Goal: Complete application form

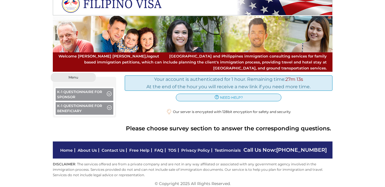
click at [72, 93] on button "K-1 Questionnaire for Sponsor" at bounding box center [85, 95] width 58 height 14
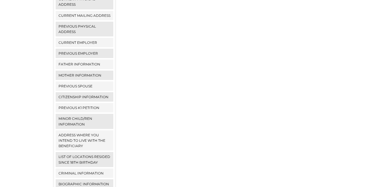
scroll to position [236, 0]
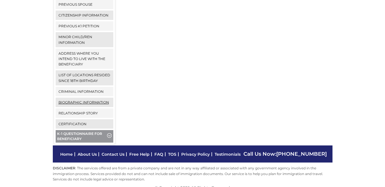
click at [79, 102] on link "Biographic Information" at bounding box center [85, 102] width 58 height 9
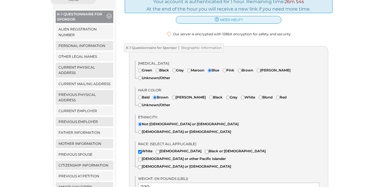
scroll to position [228, 0]
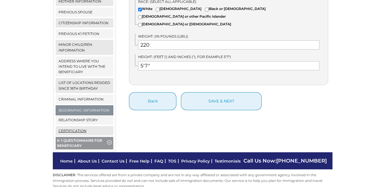
click at [75, 130] on link "Certification" at bounding box center [85, 130] width 58 height 9
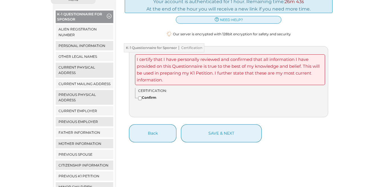
click at [139, 97] on input"] "Confirm" at bounding box center [140, 99] width 4 height 4
checkbox input"] "true"
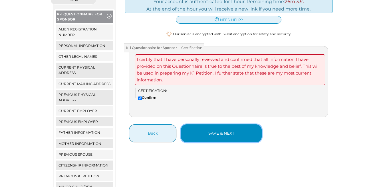
click at [213, 133] on button "save & next" at bounding box center [221, 134] width 81 height 18
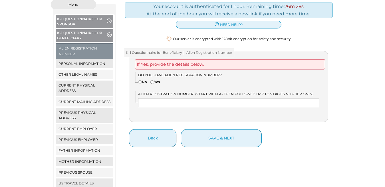
scroll to position [77, 0]
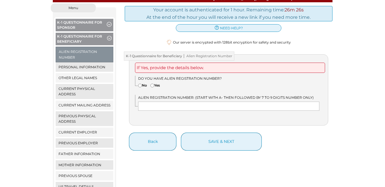
click at [140, 84] on input"] "No" at bounding box center [140, 86] width 4 height 4
radio input"] "true"
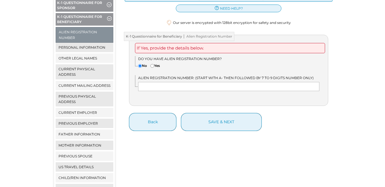
scroll to position [134, 0]
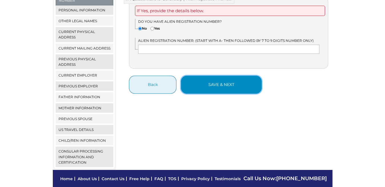
click at [205, 85] on button "save & next" at bounding box center [221, 85] width 81 height 18
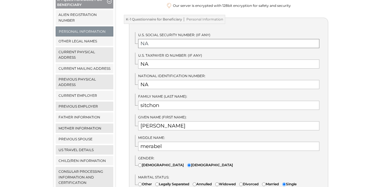
click at [161, 44] on input "NA" at bounding box center [228, 43] width 181 height 9
type input "N"
click at [161, 41] on input "text" at bounding box center [228, 43] width 181 height 9
type input "n"
type input "NA"
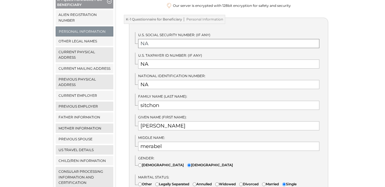
scroll to position [57, 0]
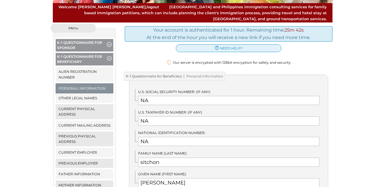
click at [72, 44] on button "K-1 Questionnaire for Sponsor" at bounding box center [85, 46] width 58 height 14
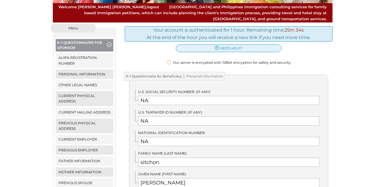
click at [69, 42] on button "K-1 Questionnaire for Sponsor" at bounding box center [85, 46] width 58 height 14
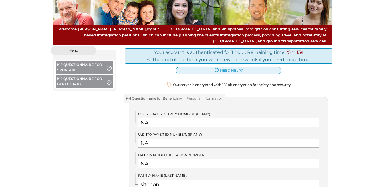
scroll to position [0, 0]
